Goal: Book appointment/travel/reservation

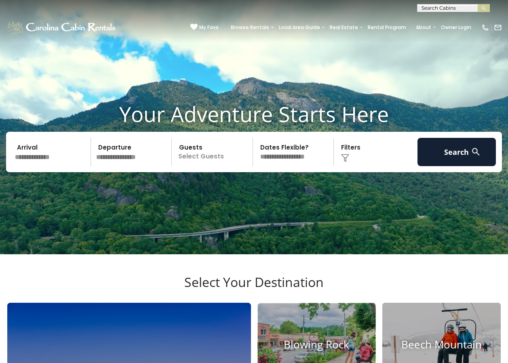
click at [319, 339] on h4 "Blowing Rock" at bounding box center [317, 345] width 118 height 13
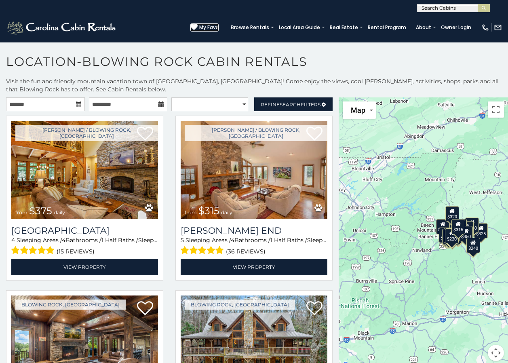
click at [205, 25] on span "My Favs" at bounding box center [208, 27] width 19 height 7
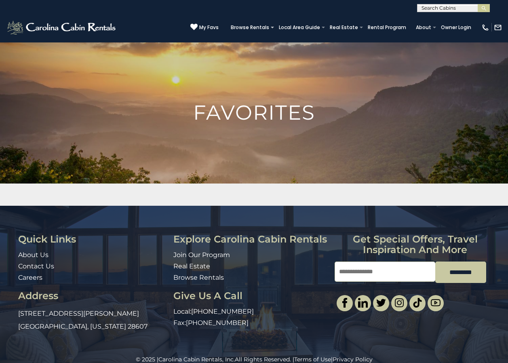
scroll to position [0, 0]
click at [433, 9] on input "text" at bounding box center [453, 9] width 71 height 8
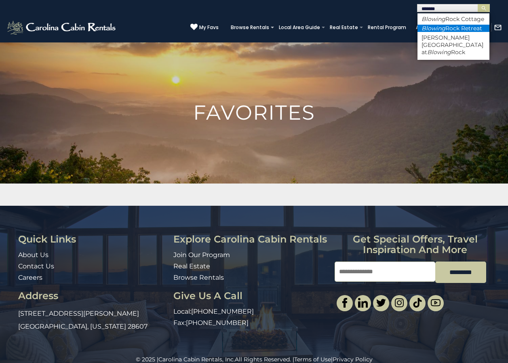
type input "*******"
click at [431, 32] on em "Blowing" at bounding box center [434, 28] width 24 height 7
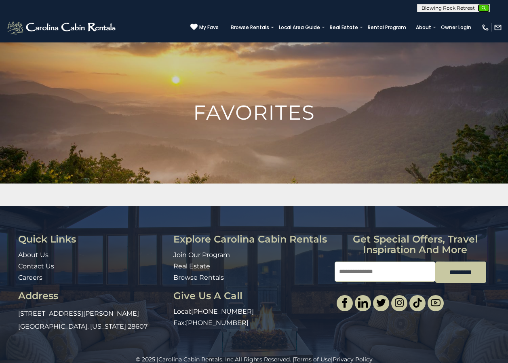
click at [484, 8] on img "submit" at bounding box center [484, 8] width 6 height 6
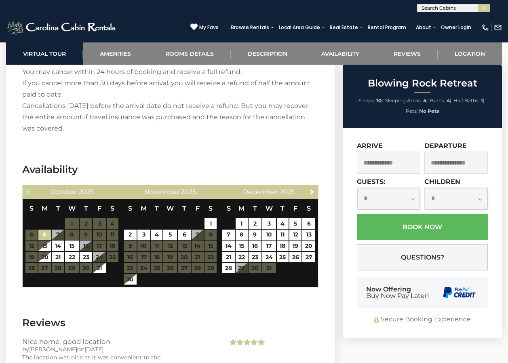
scroll to position [1579, 0]
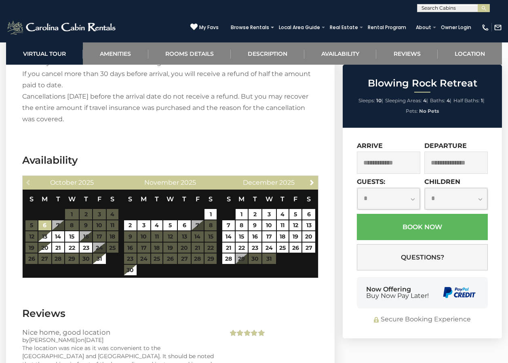
click at [28, 176] on div "Previous October 2025" at bounding box center [72, 183] width 99 height 14
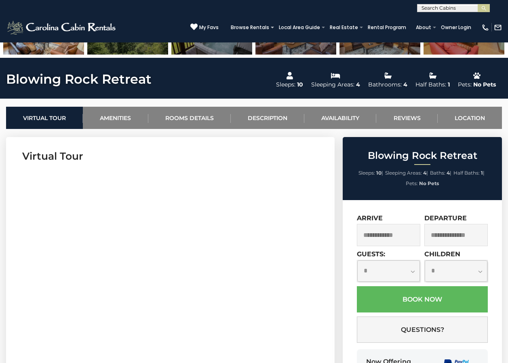
scroll to position [283, 0]
